Goal: Task Accomplishment & Management: Manage account settings

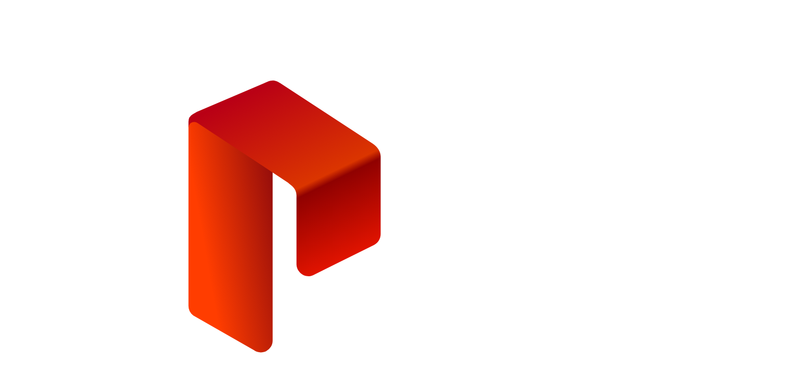
type input "**********"
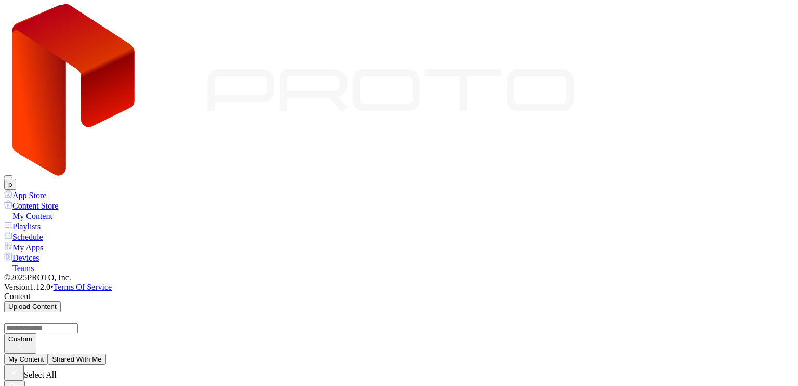
click at [16, 179] on button "p" at bounding box center [10, 184] width 12 height 11
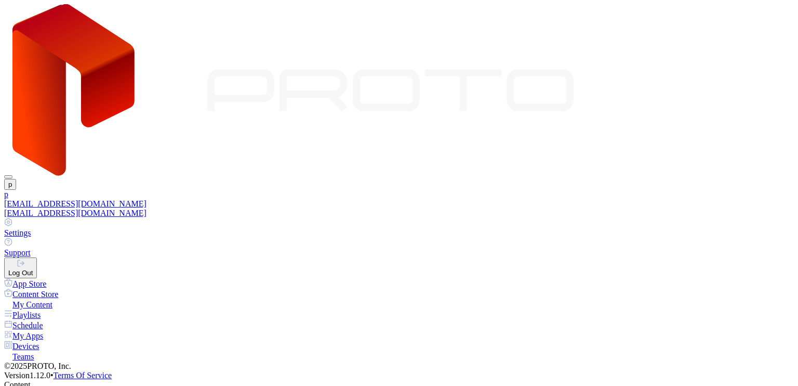
click at [686, 208] on div "[EMAIL_ADDRESS][DOMAIN_NAME]" at bounding box center [399, 212] width 790 height 9
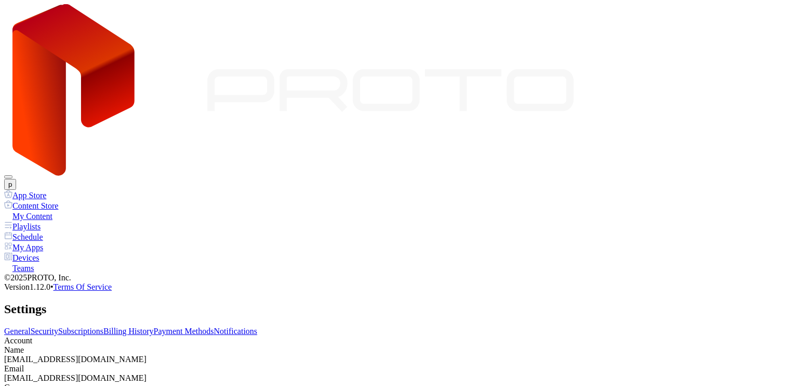
click at [103, 326] on link "Subscriptions" at bounding box center [80, 330] width 45 height 9
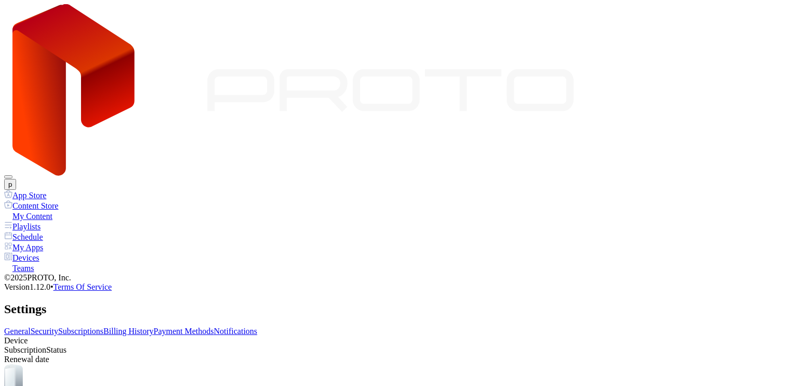
click at [153, 326] on link "Billing History" at bounding box center [128, 330] width 50 height 9
click at [214, 326] on link "Payment Methods" at bounding box center [184, 330] width 60 height 9
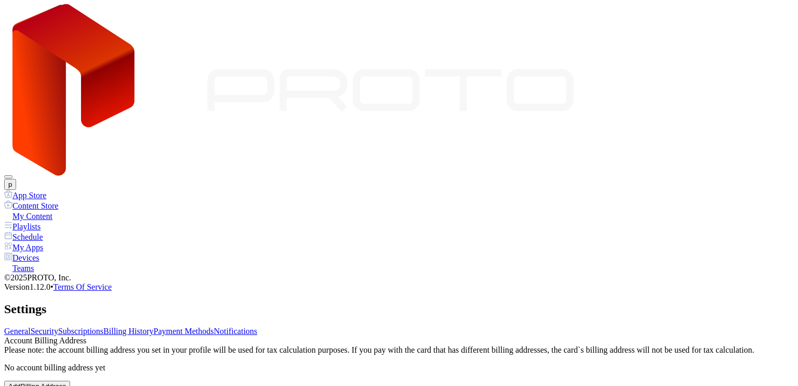
click at [153, 326] on link "Billing History" at bounding box center [128, 330] width 50 height 9
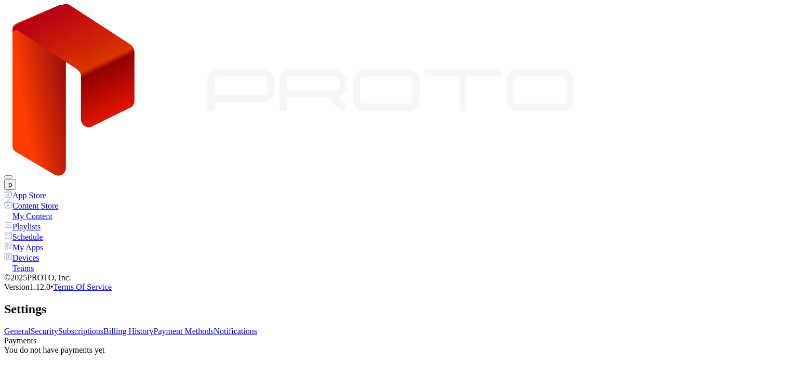
click at [103, 326] on link "Subscriptions" at bounding box center [80, 330] width 45 height 9
click at [58, 326] on link "Security" at bounding box center [45, 330] width 28 height 9
click at [153, 326] on link "Billing History" at bounding box center [128, 330] width 50 height 9
click at [214, 326] on link "Payment Methods" at bounding box center [184, 330] width 60 height 9
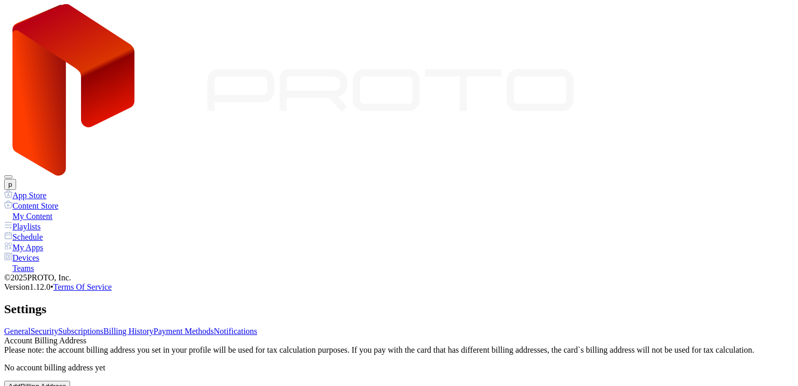
click at [16, 179] on button "p" at bounding box center [10, 184] width 12 height 11
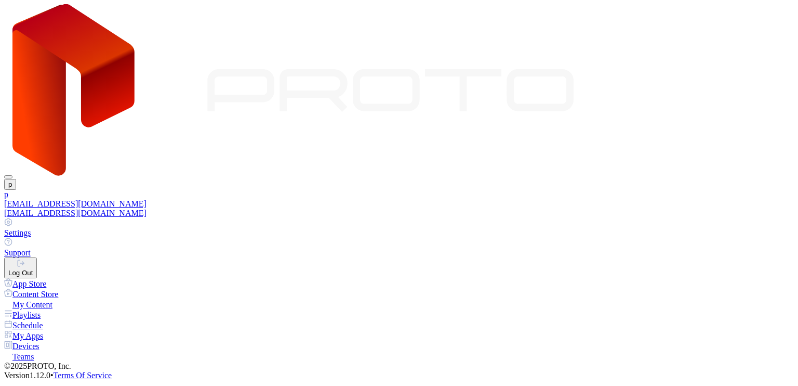
click at [33, 269] on div "Log Out" at bounding box center [20, 273] width 24 height 8
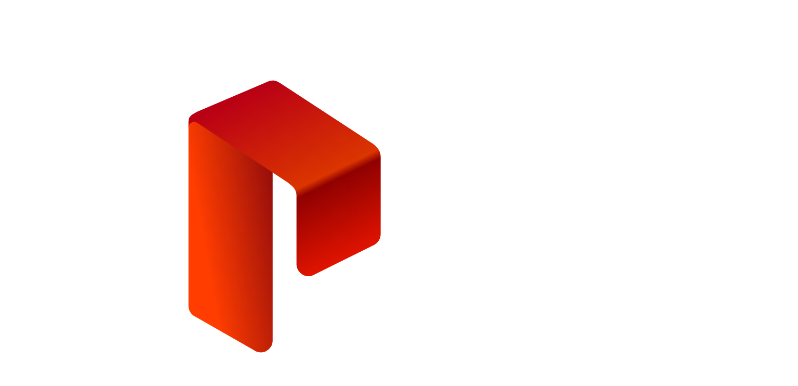
type input "**********"
